Goal: Use online tool/utility: Use online tool/utility

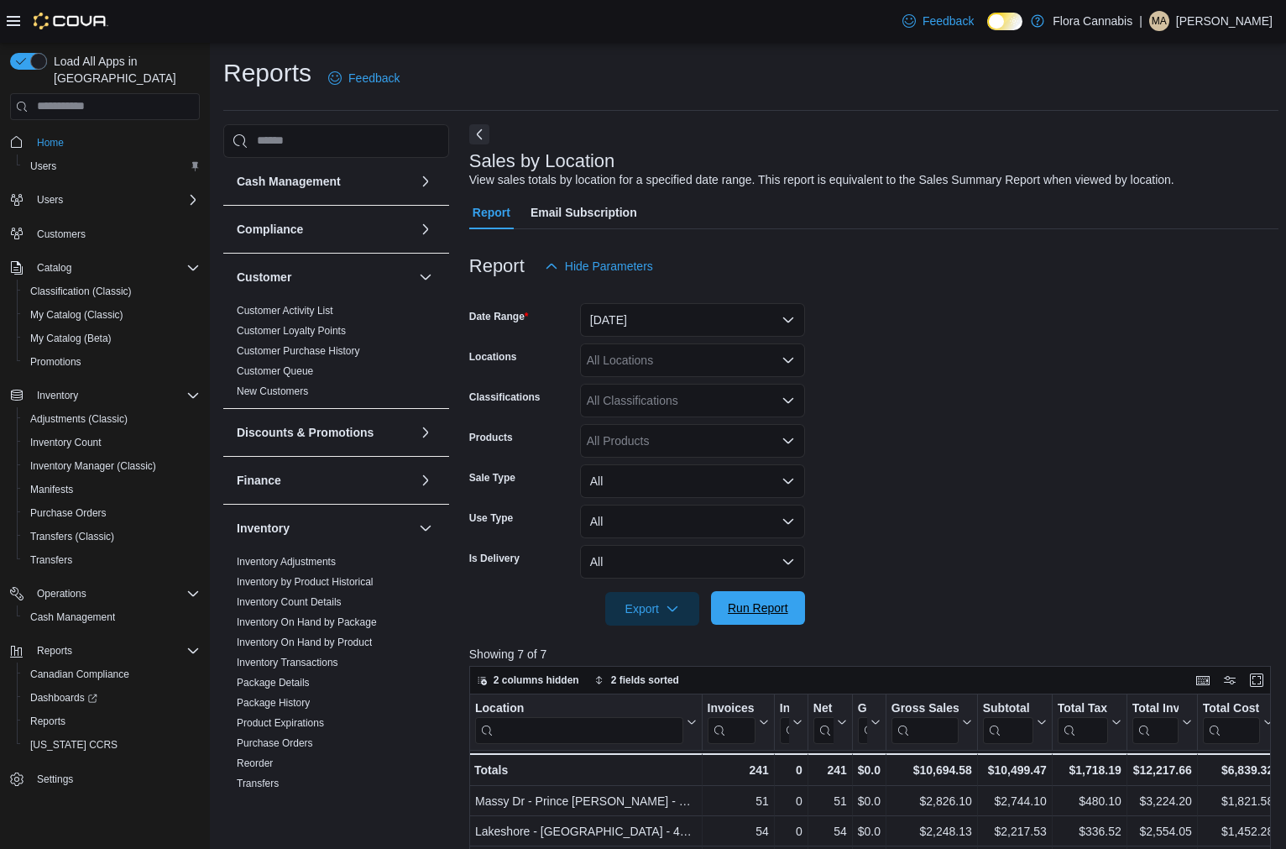
scroll to position [508, 0]
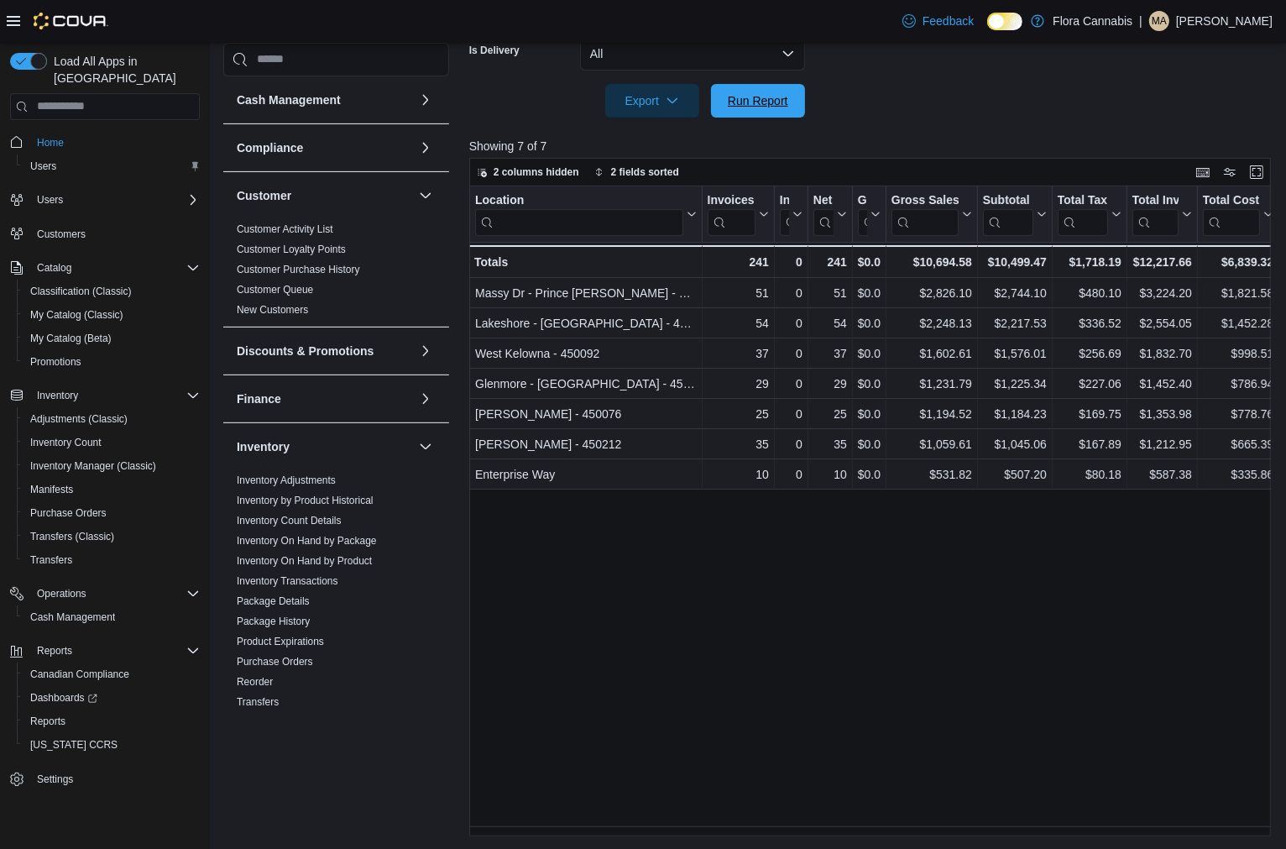
click at [756, 93] on span "Run Report" at bounding box center [758, 100] width 60 height 17
click at [791, 104] on span "Run Report" at bounding box center [758, 101] width 74 height 34
click at [779, 97] on span "Run Report" at bounding box center [758, 99] width 60 height 17
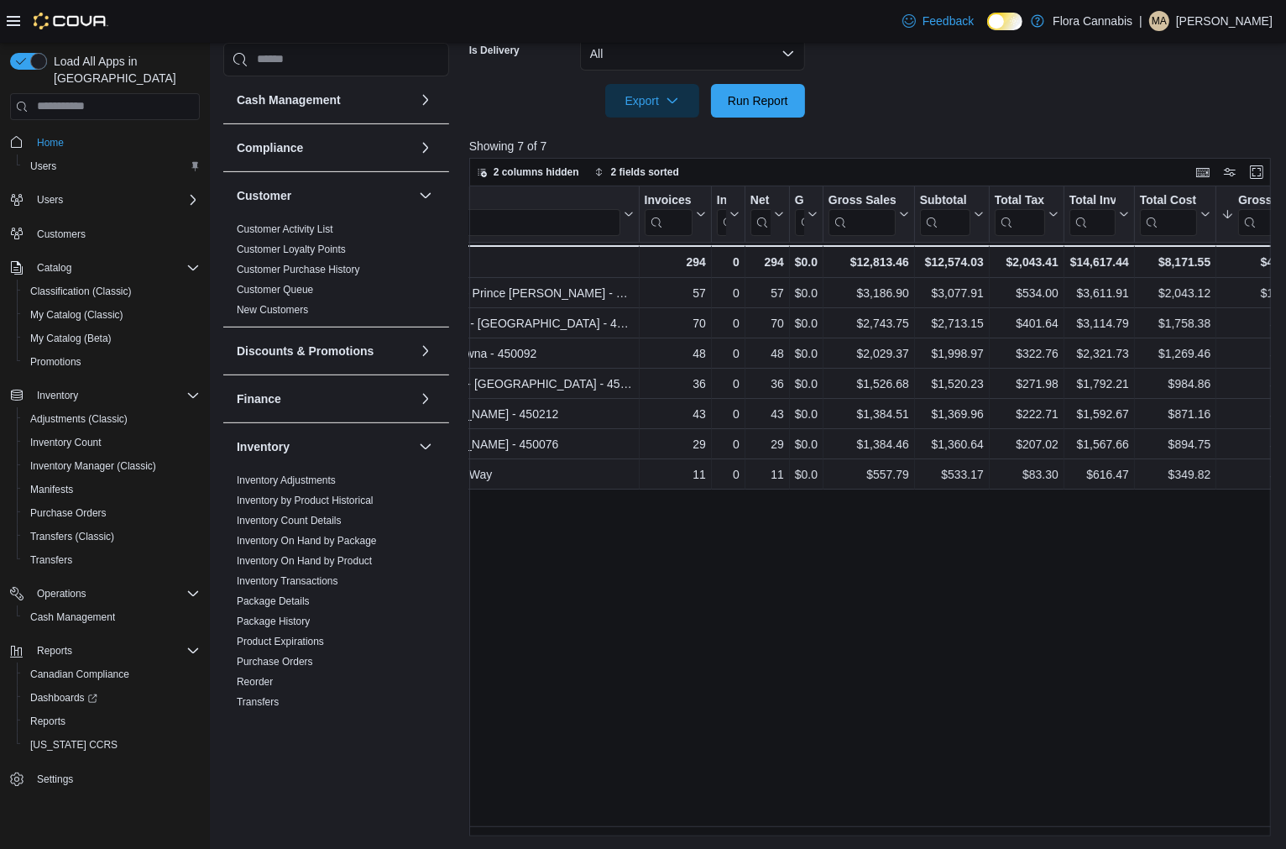
scroll to position [0, 0]
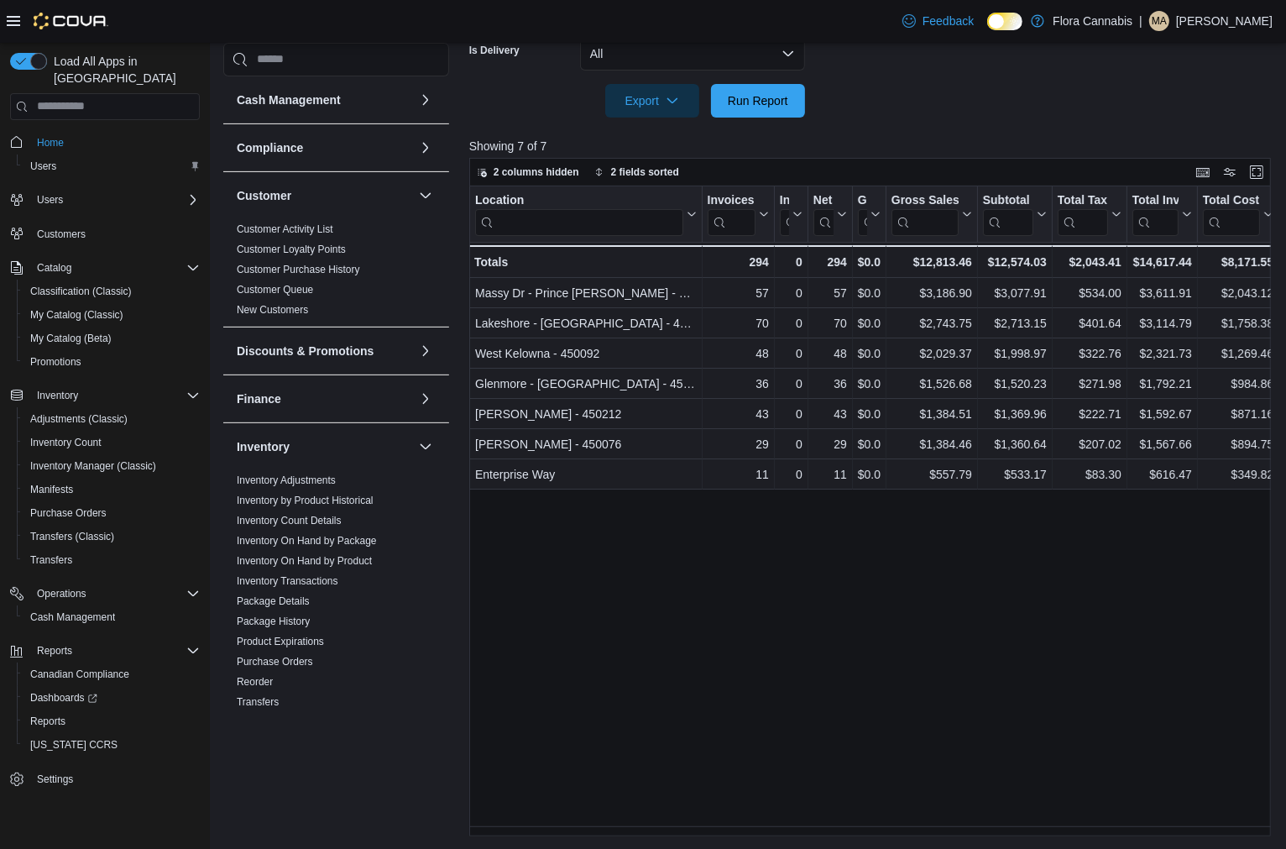
drag, startPoint x: 678, startPoint y: 821, endPoint x: 701, endPoint y: 827, distance: 23.4
click at [706, 821] on div "Location Click to view column header actions Invoices Sold Click to view column…" at bounding box center [873, 511] width 809 height 650
click at [747, 88] on span "Run Report" at bounding box center [758, 100] width 74 height 34
click at [767, 101] on span "Run Report" at bounding box center [758, 99] width 60 height 17
click at [753, 99] on span "Run Report" at bounding box center [758, 99] width 60 height 17
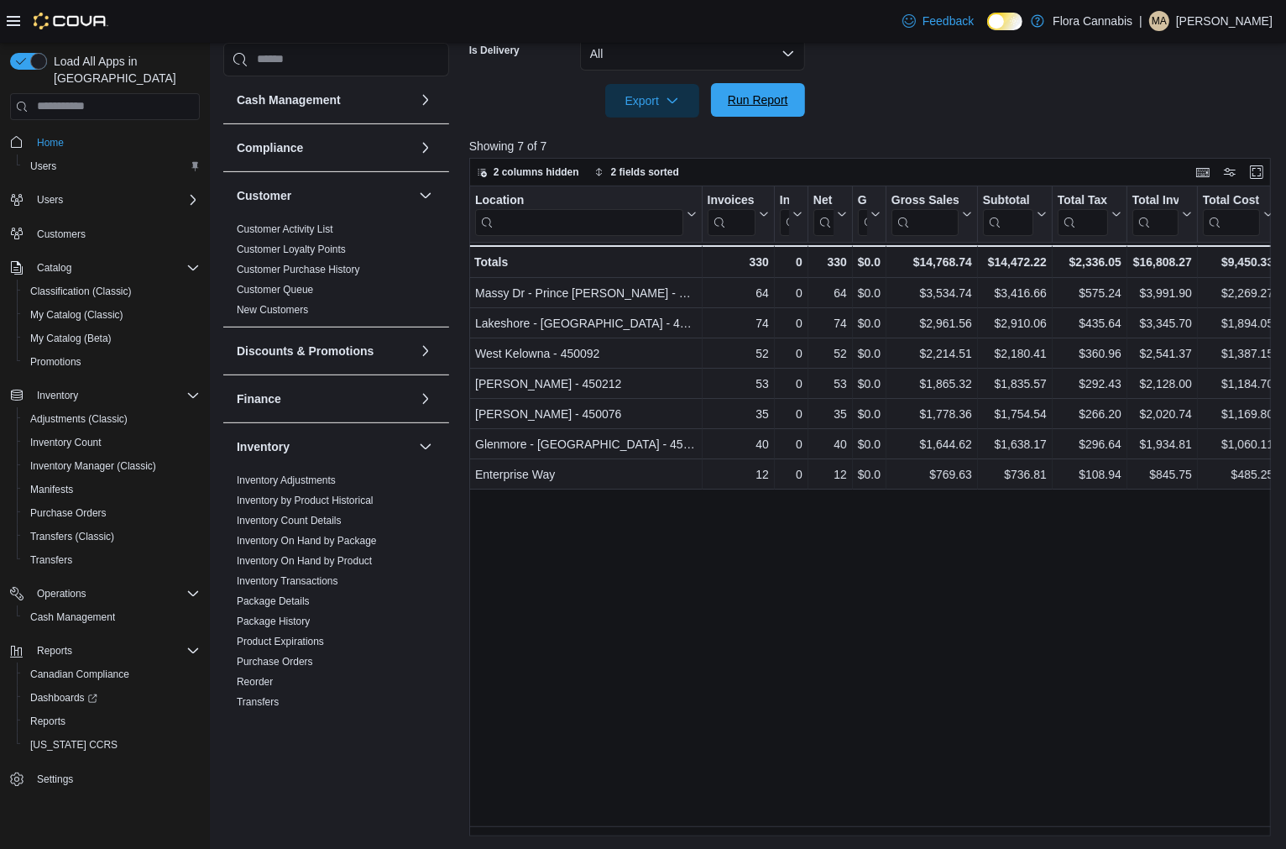
click at [753, 98] on span "Run Report" at bounding box center [758, 99] width 60 height 17
drag, startPoint x: 736, startPoint y: 76, endPoint x: 758, endPoint y: 95, distance: 28.6
click at [736, 77] on div at bounding box center [873, 77] width 809 height 13
click at [760, 96] on span "Run Report" at bounding box center [758, 99] width 60 height 17
click at [753, 89] on span "Run Report" at bounding box center [758, 100] width 74 height 34
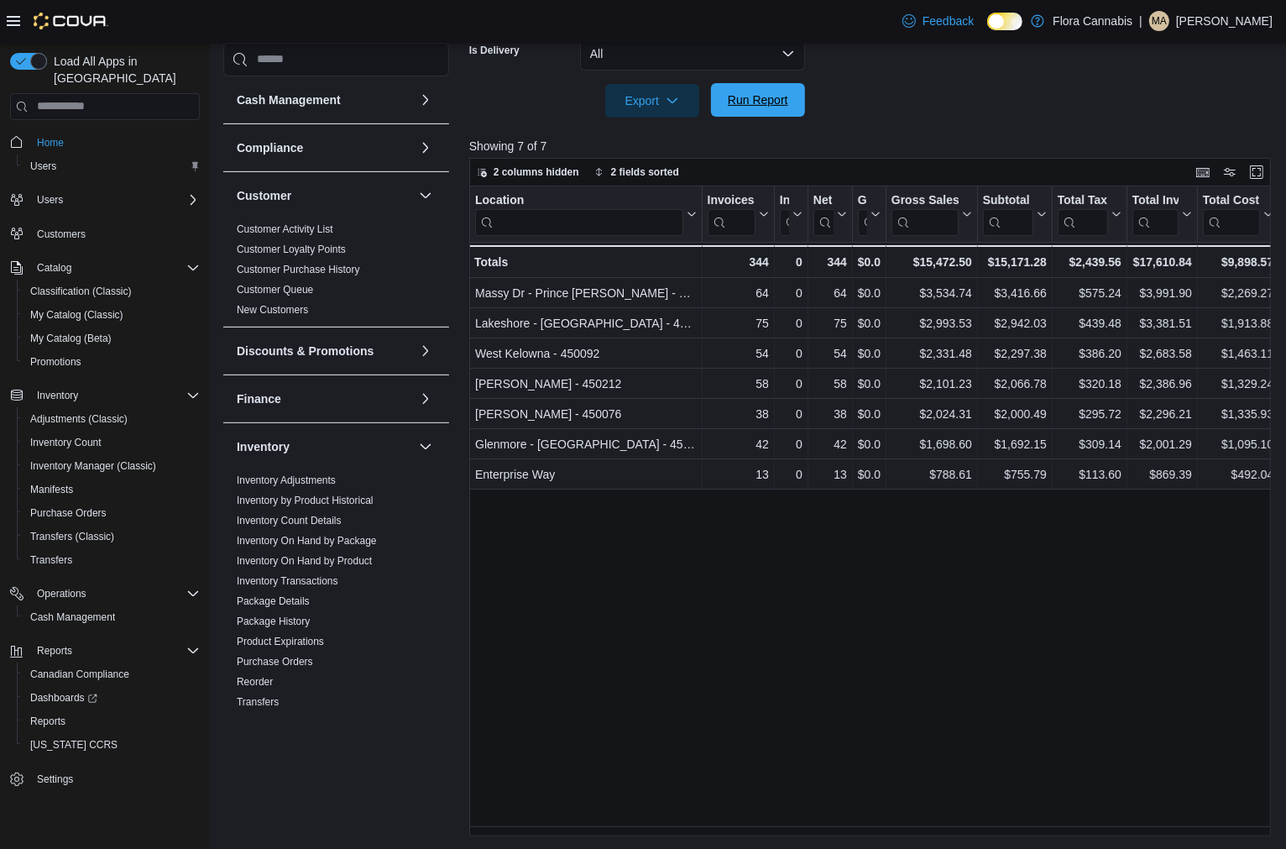
click at [776, 99] on span "Run Report" at bounding box center [758, 99] width 60 height 17
click at [875, 677] on div "Location Click to view column header actions Invoices Sold Click to view column…" at bounding box center [873, 511] width 809 height 650
click at [751, 98] on span "Run Report" at bounding box center [758, 99] width 60 height 17
click at [740, 99] on span "Run Report" at bounding box center [758, 99] width 60 height 17
click at [759, 96] on span "Run Report" at bounding box center [758, 99] width 60 height 17
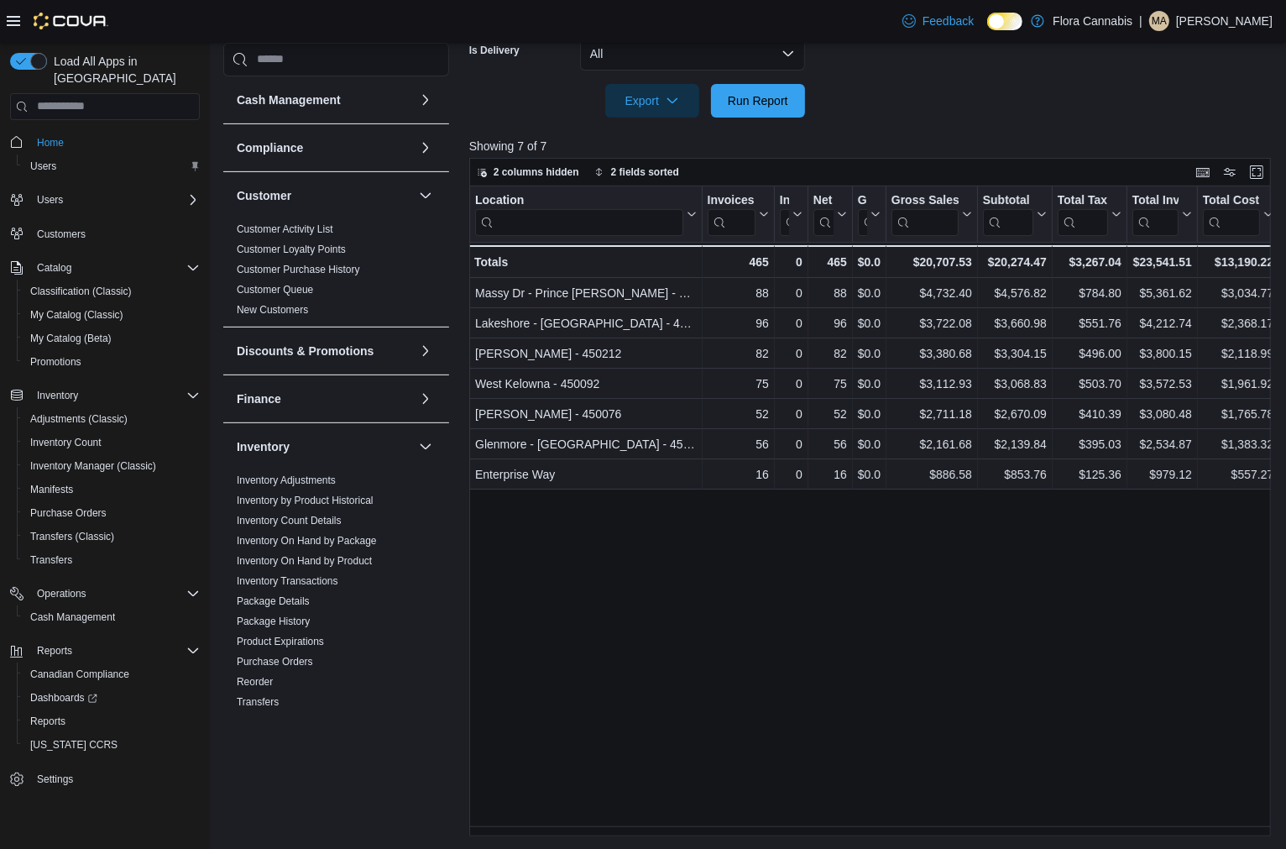
click at [741, 118] on div at bounding box center [873, 128] width 809 height 20
drag, startPoint x: 749, startPoint y: 106, endPoint x: 231, endPoint y: 840, distance: 898.6
click at [750, 106] on span "Run Report" at bounding box center [758, 100] width 60 height 17
click at [758, 102] on span "Run Report" at bounding box center [758, 99] width 60 height 17
click at [784, 112] on span "Run Report" at bounding box center [758, 100] width 74 height 34
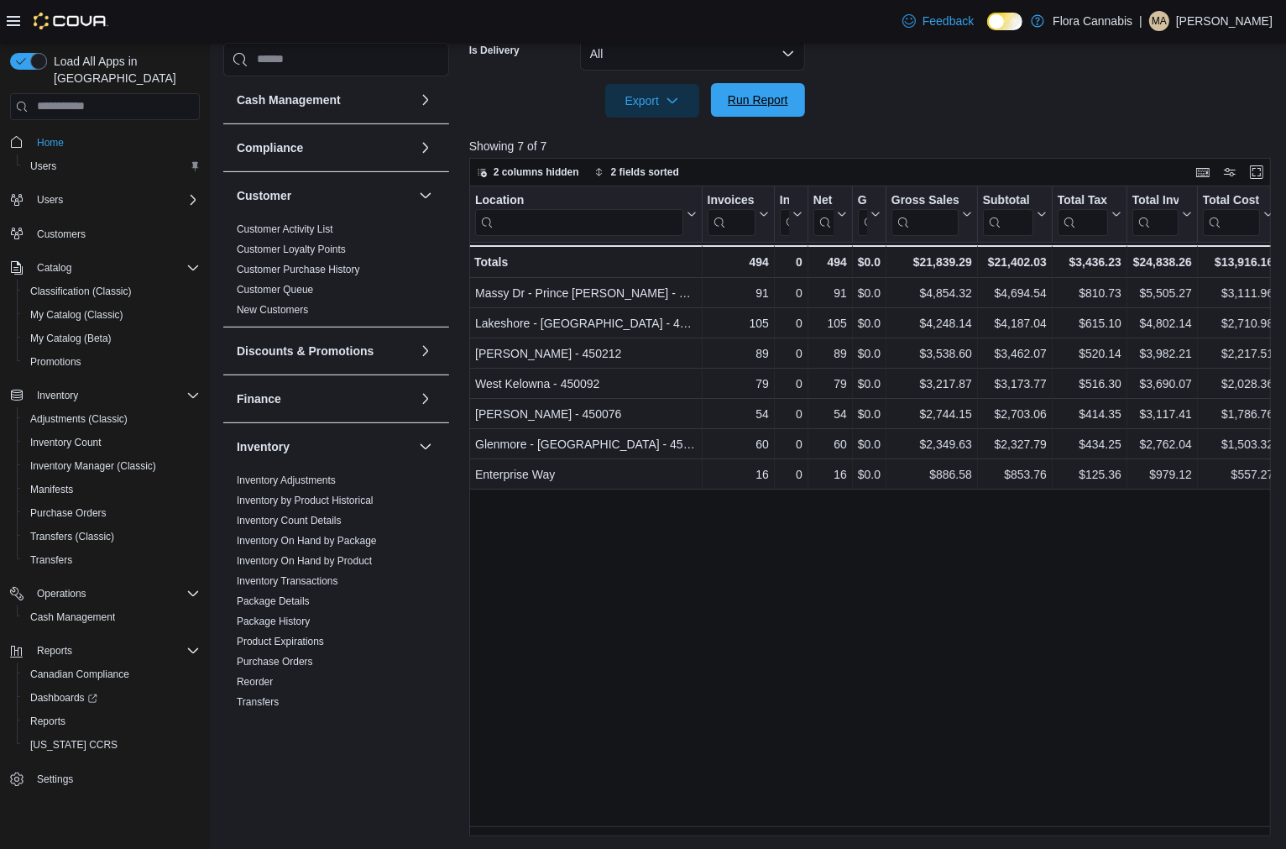
click at [750, 101] on span "Run Report" at bounding box center [758, 99] width 60 height 17
click at [734, 111] on span "Run Report" at bounding box center [758, 100] width 74 height 34
